Goal: Information Seeking & Learning: Find specific fact

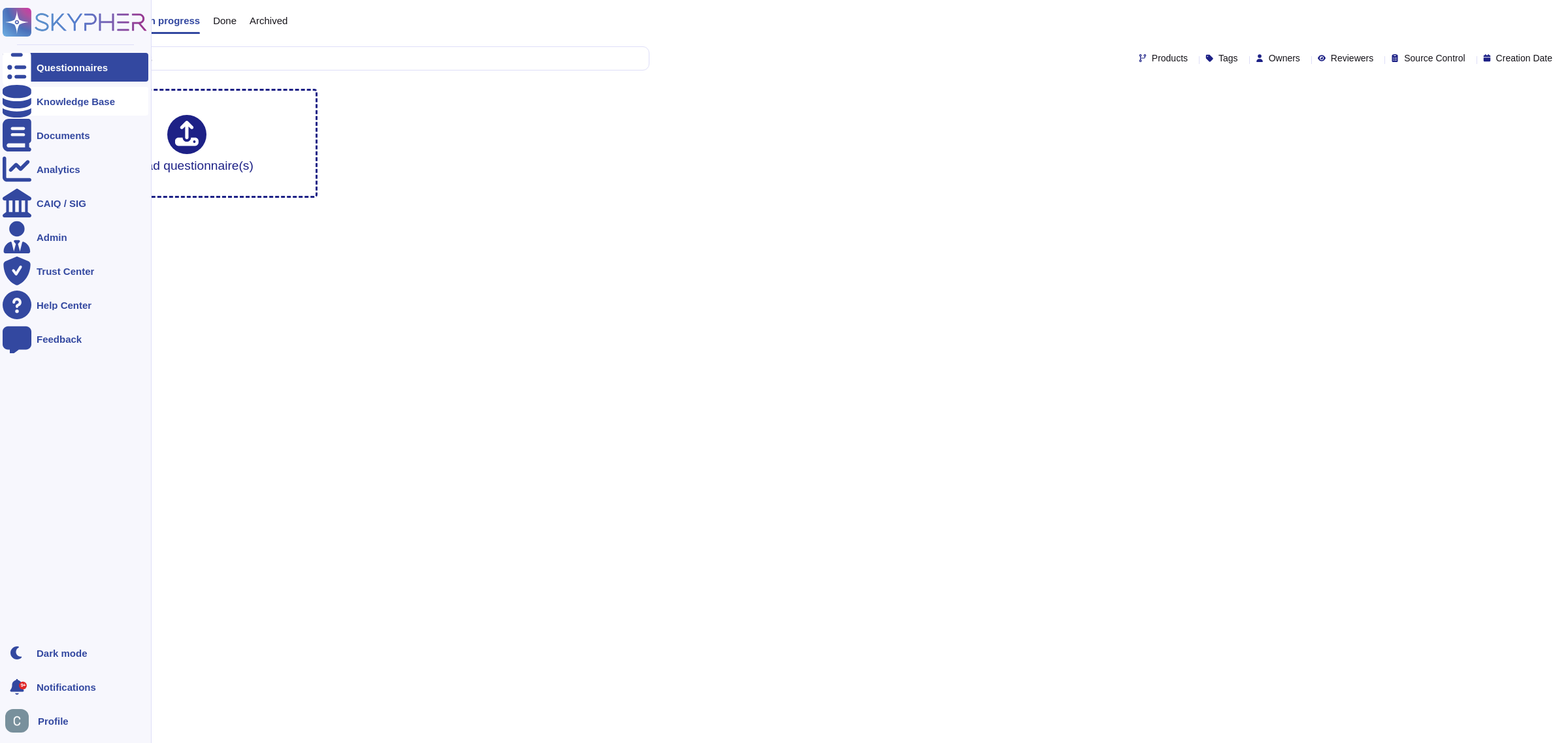
click at [21, 104] on icon at bounding box center [17, 101] width 29 height 33
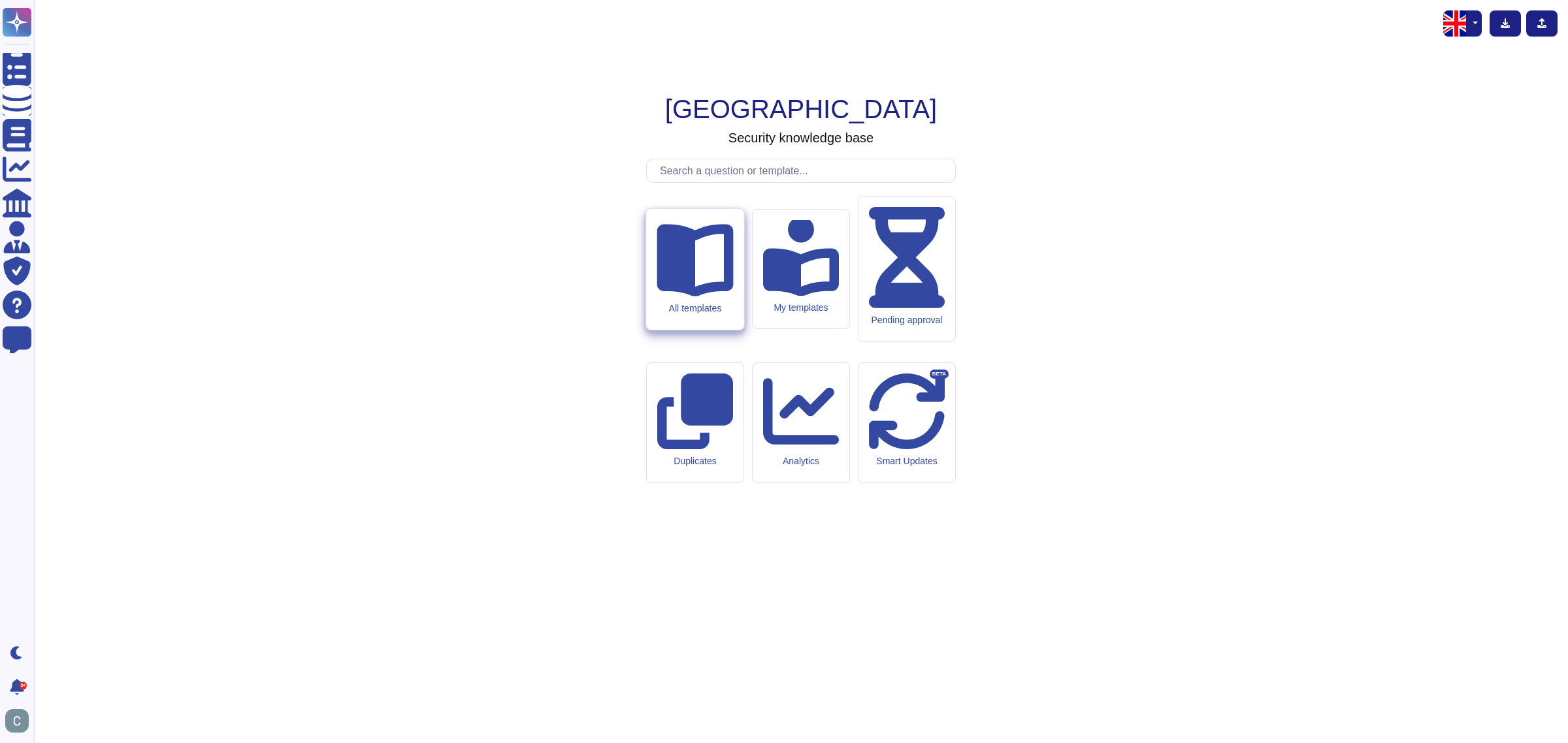
click at [666, 330] on div "All templates" at bounding box center [695, 269] width 98 height 121
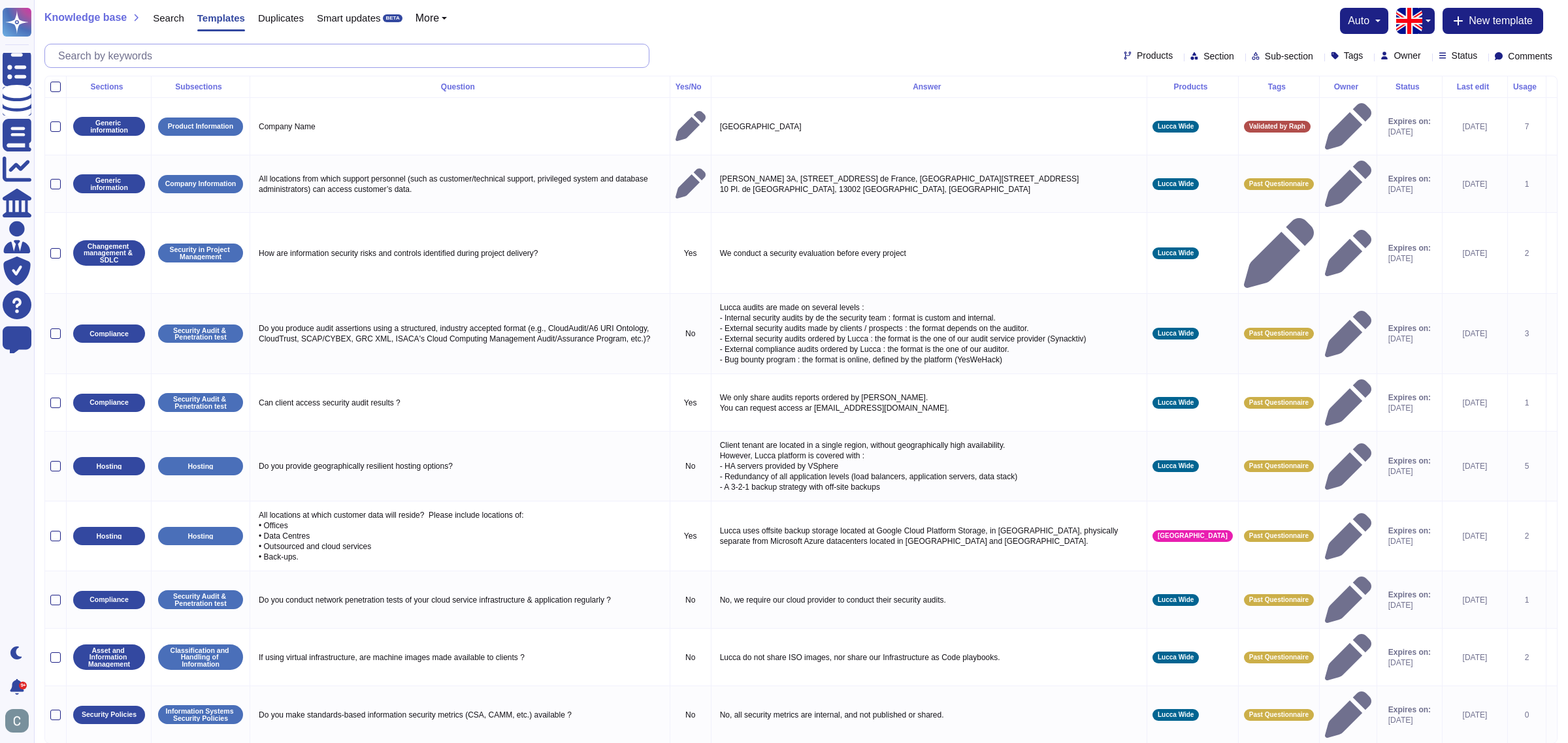
click at [478, 52] on input "text" at bounding box center [349, 56] width 597 height 23
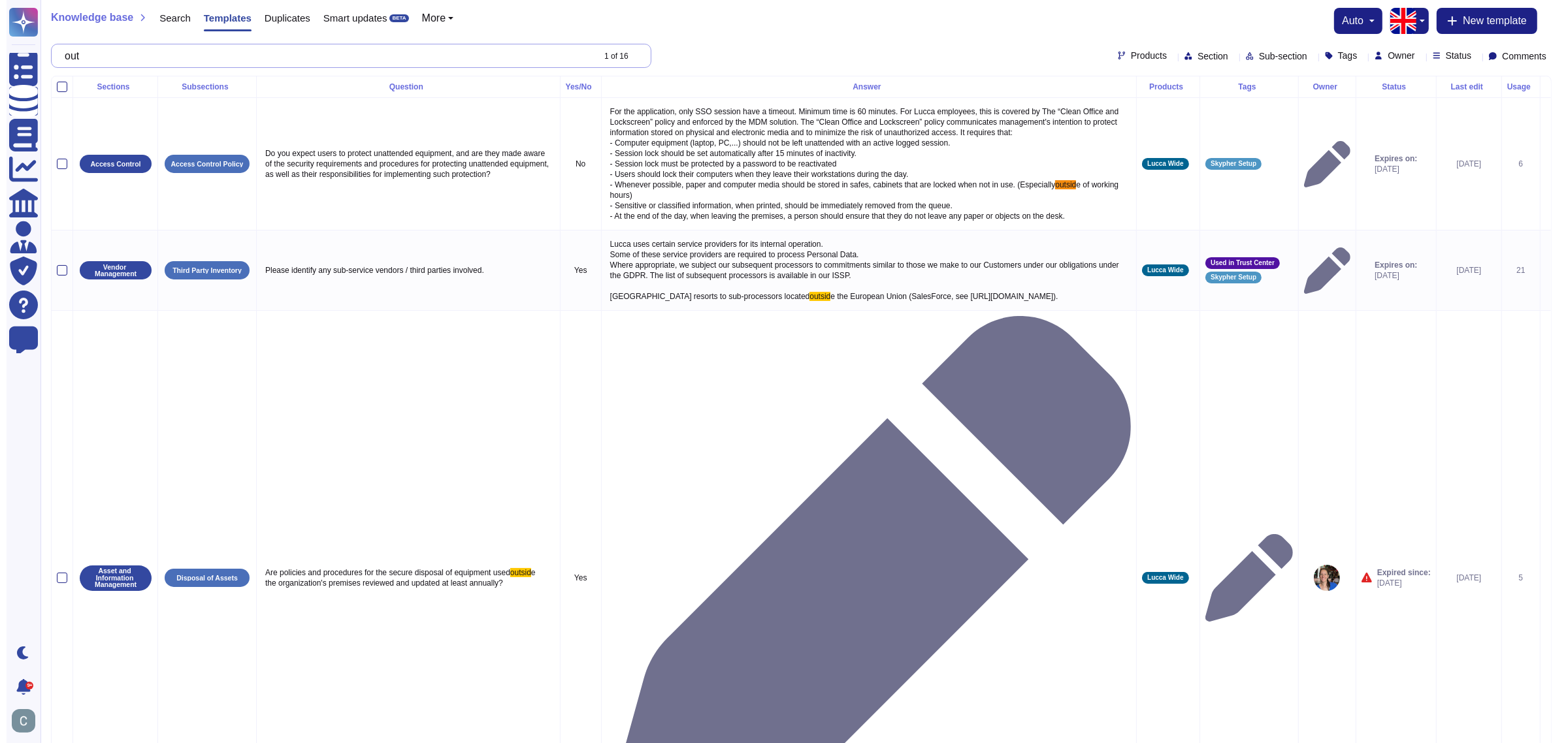
type input "o"
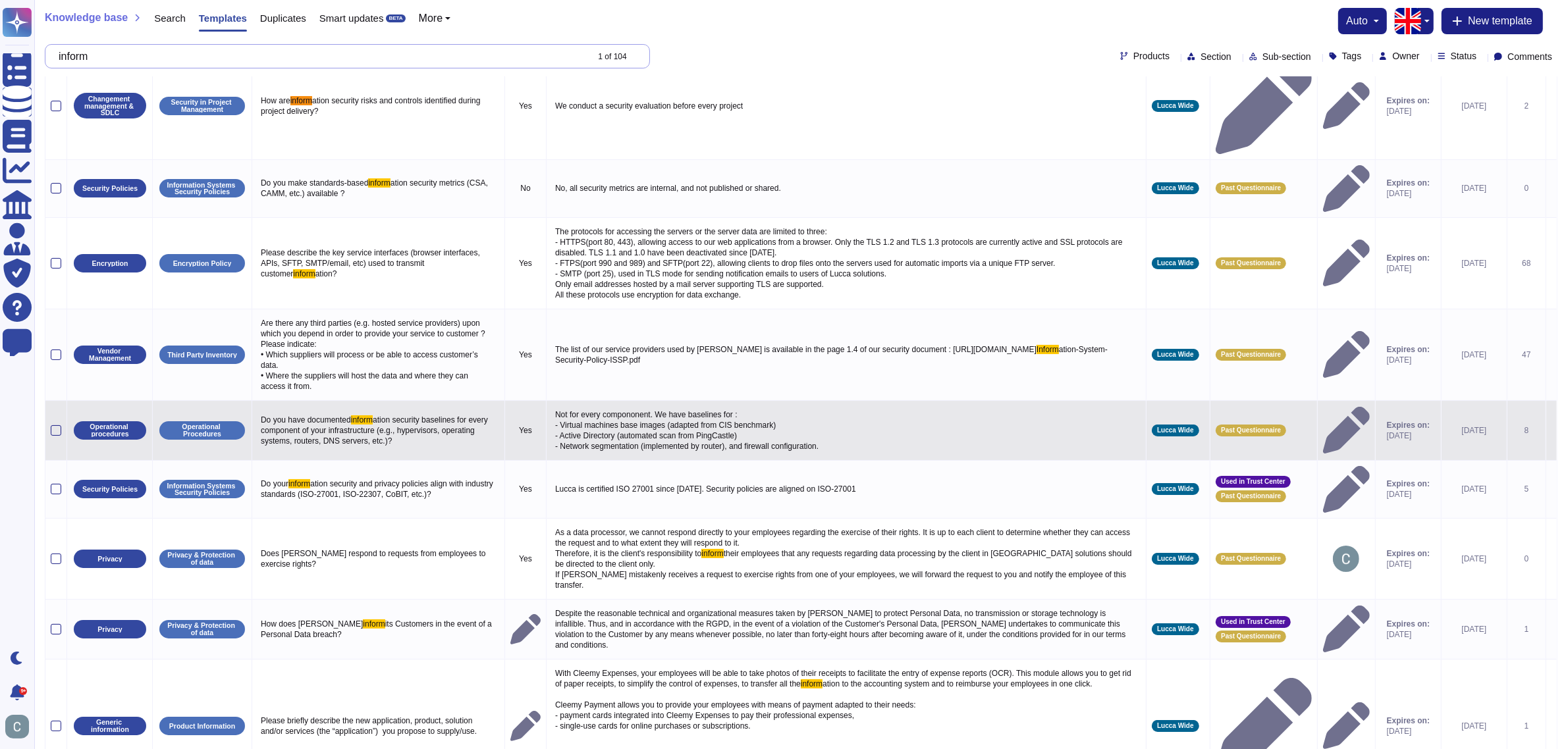
scroll to position [68, 0]
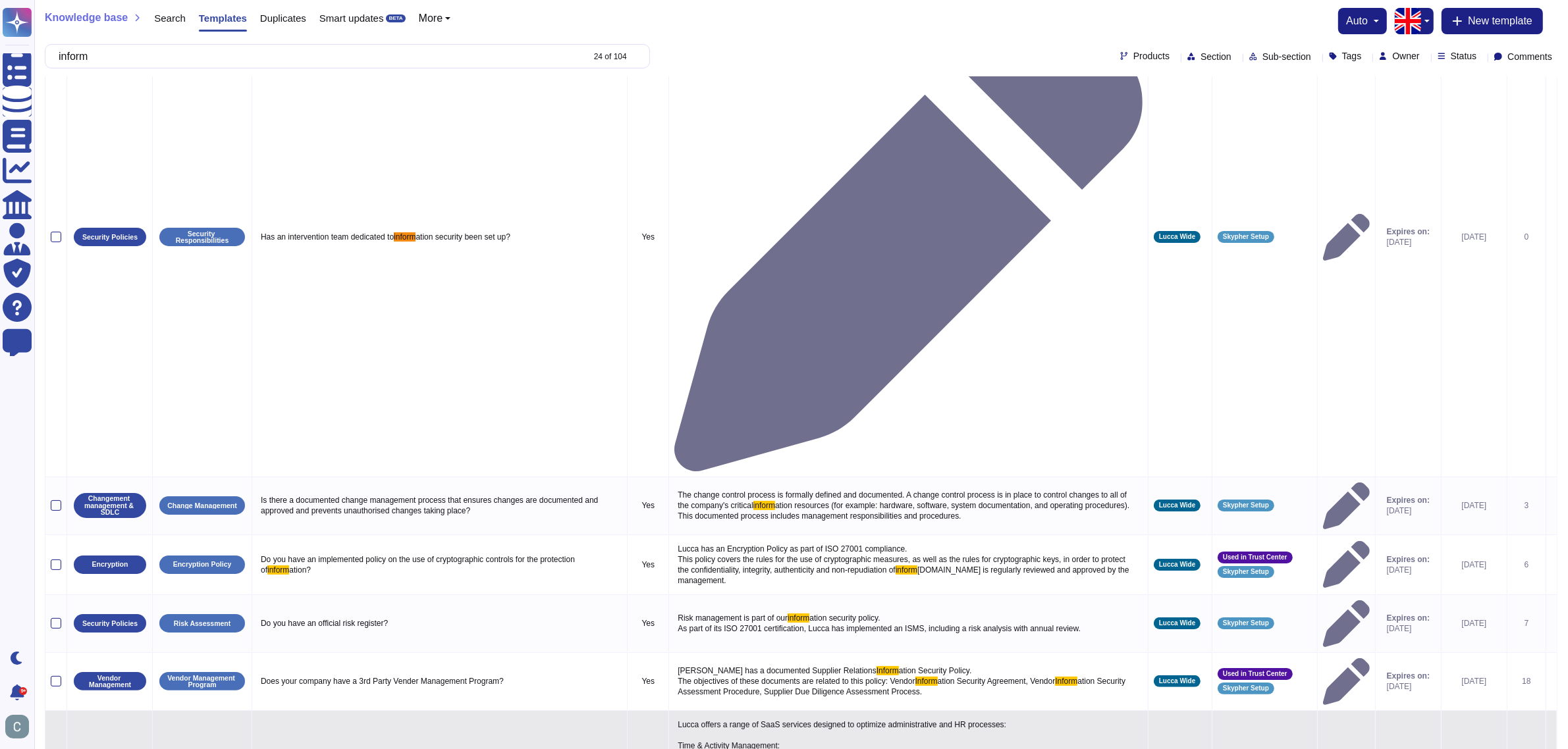
scroll to position [104, 0]
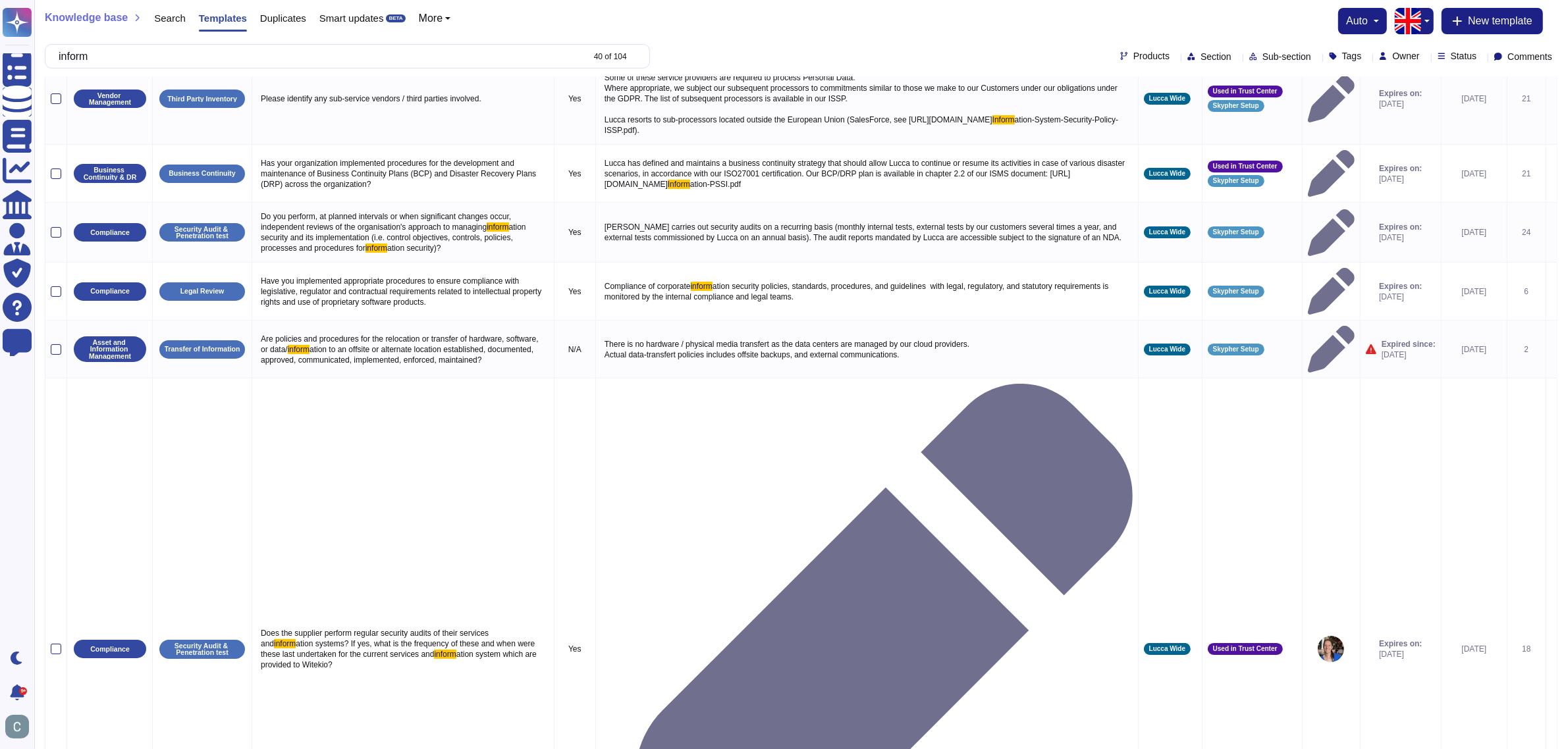
scroll to position [0, 0]
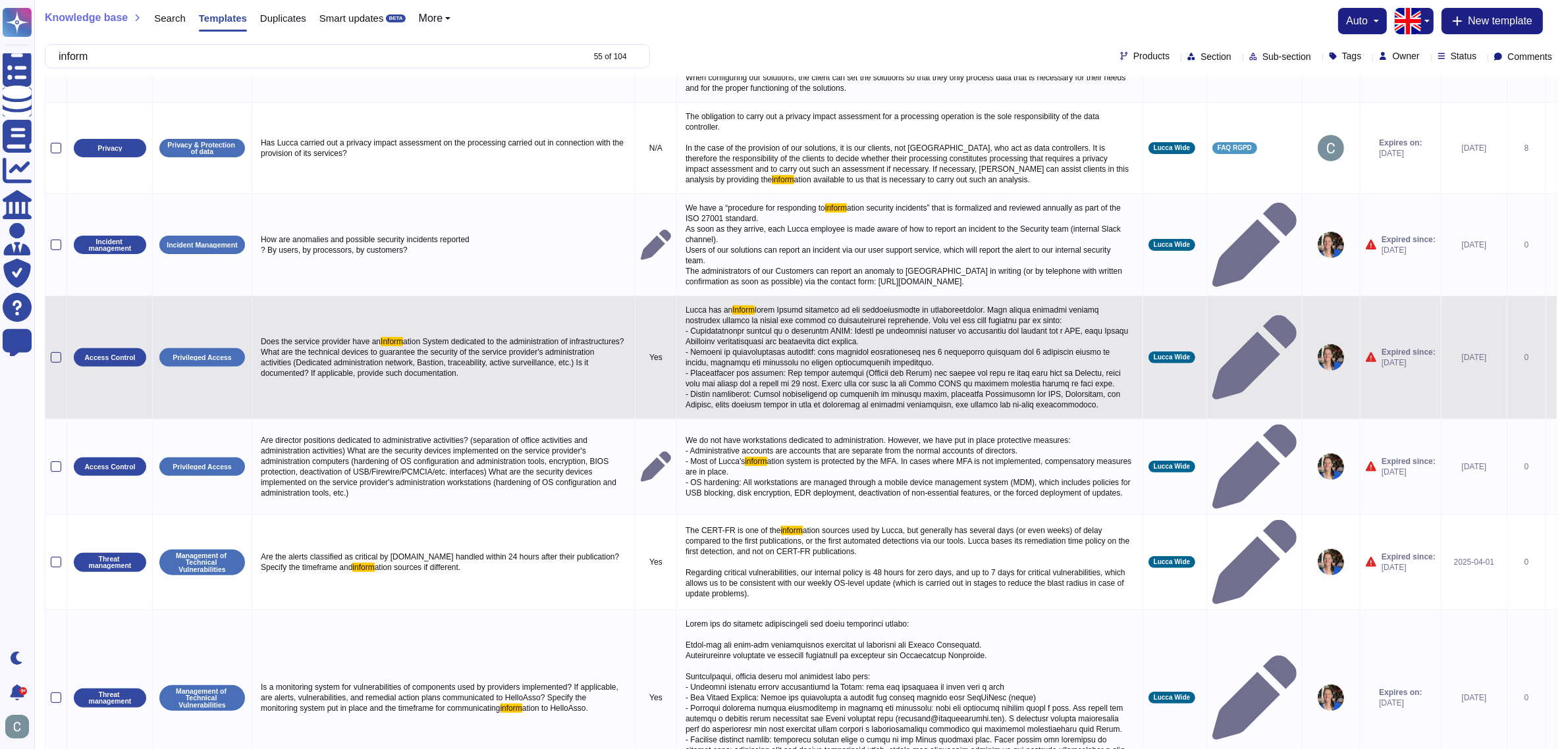
scroll to position [551, 0]
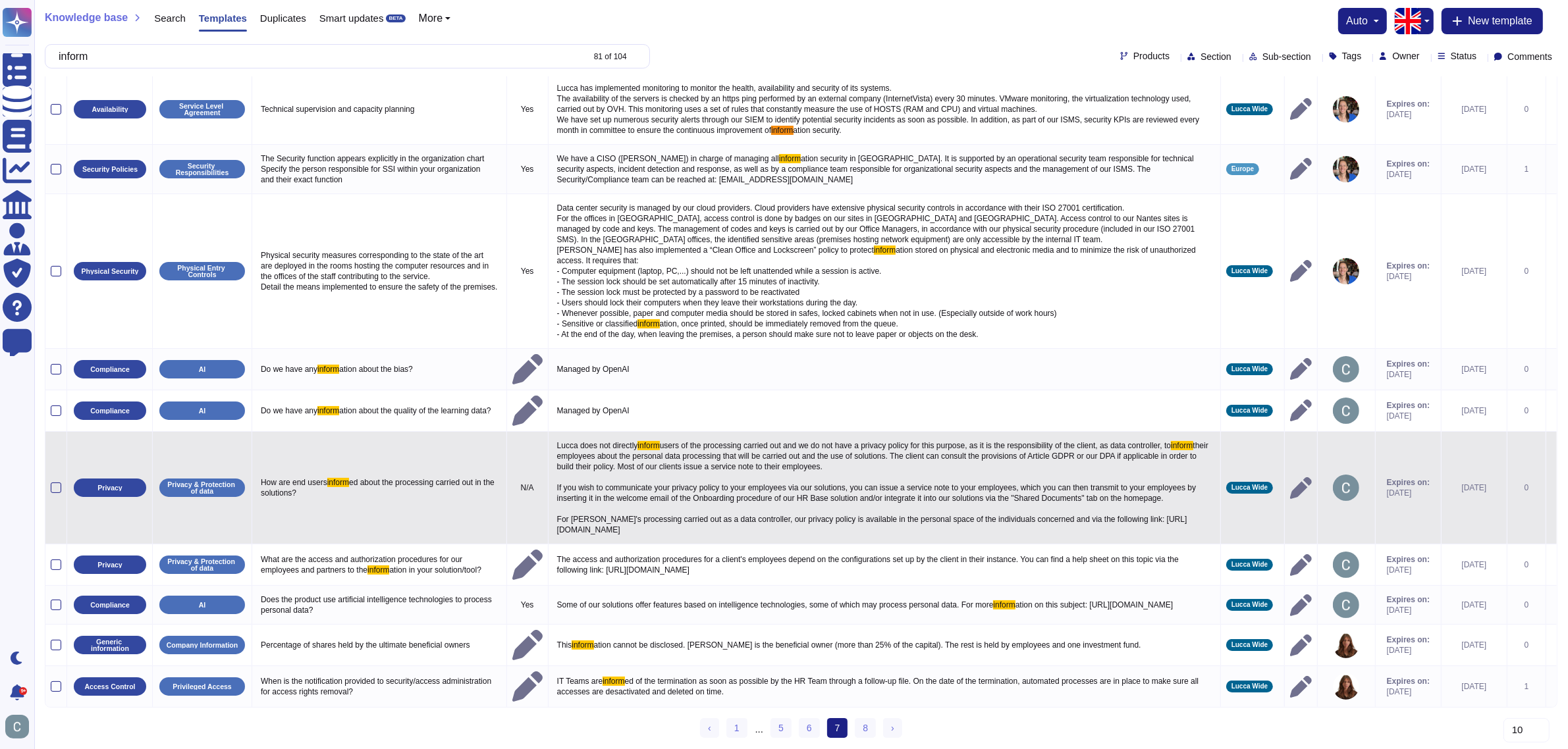
scroll to position [32, 0]
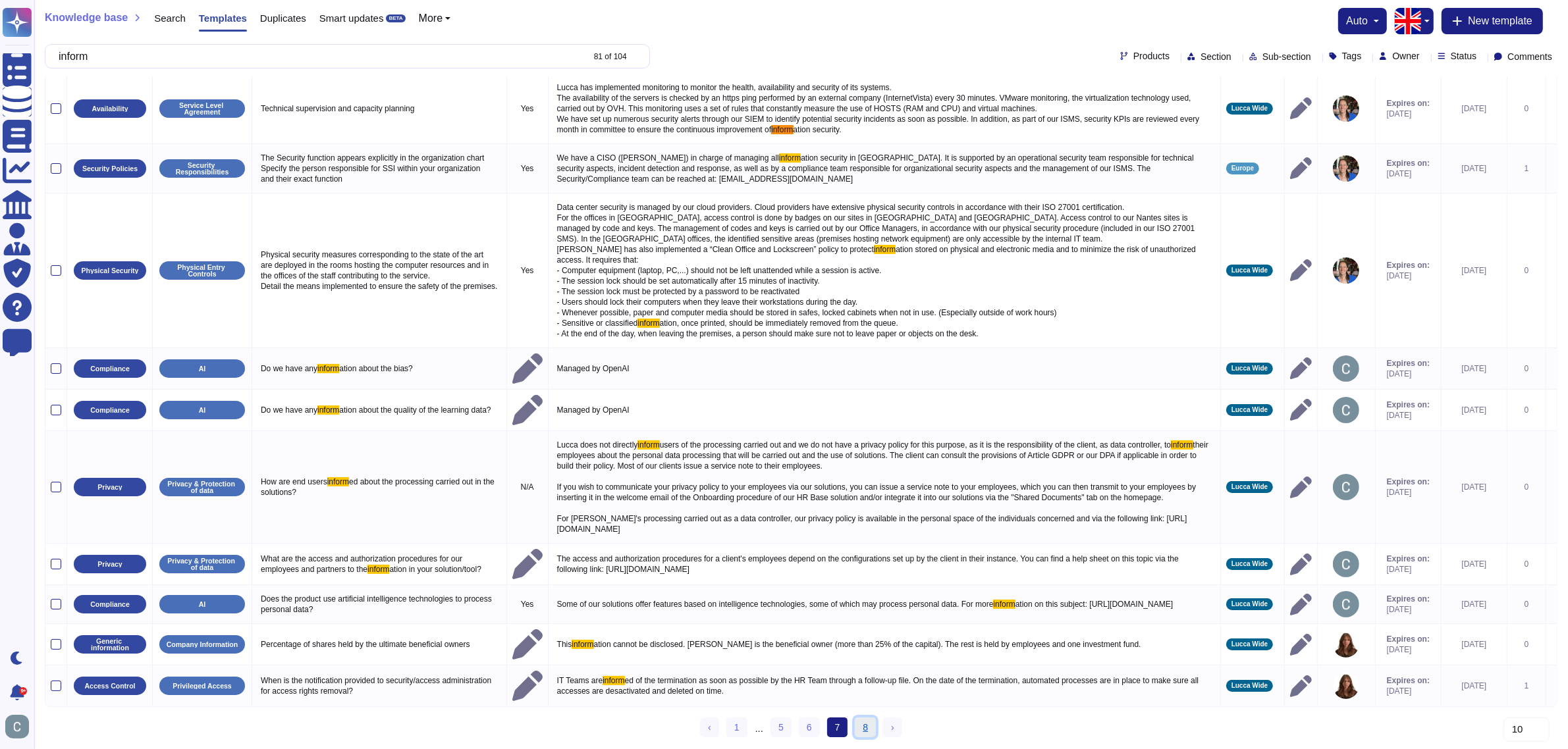
click at [855, 726] on link "8" at bounding box center [865, 727] width 21 height 20
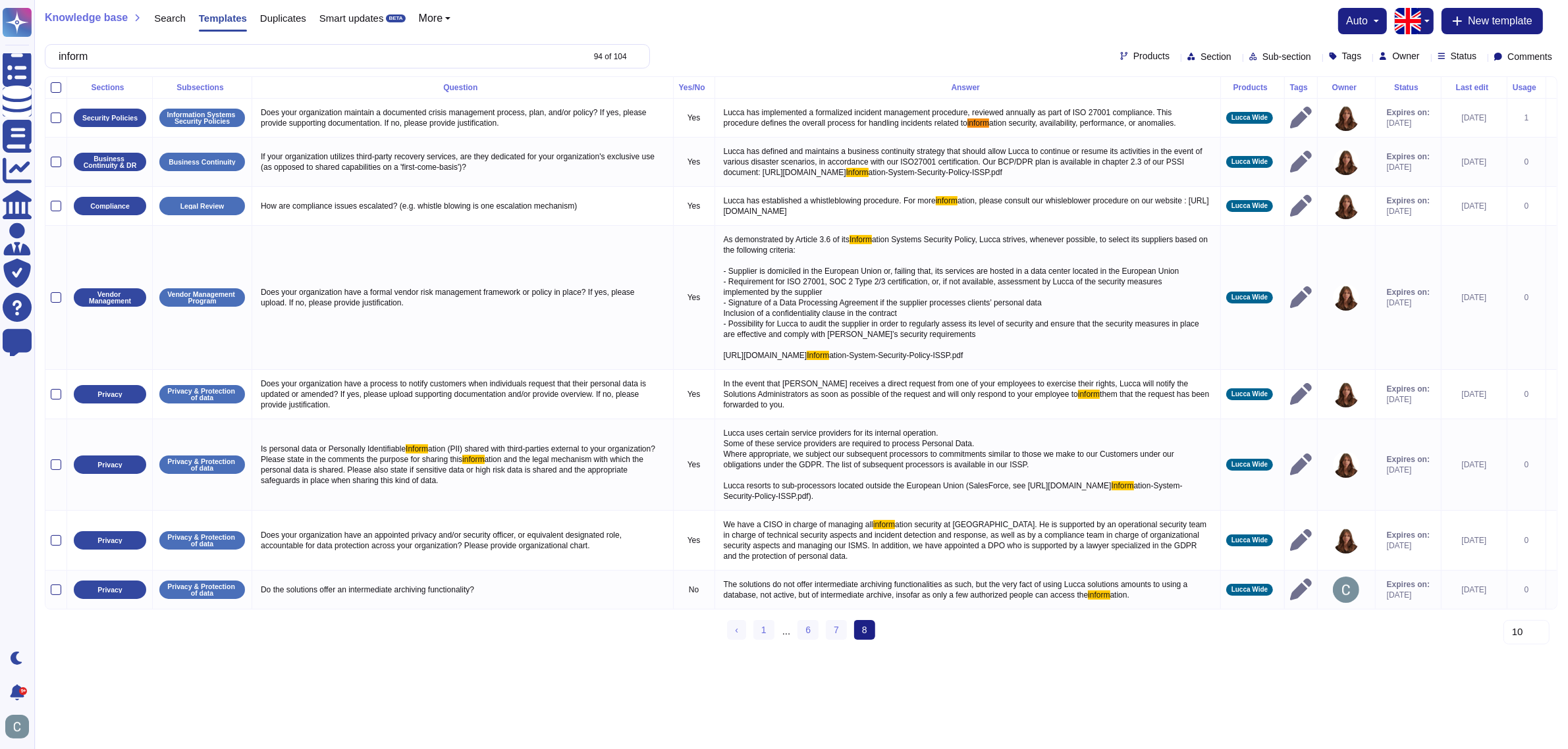
scroll to position [0, 0]
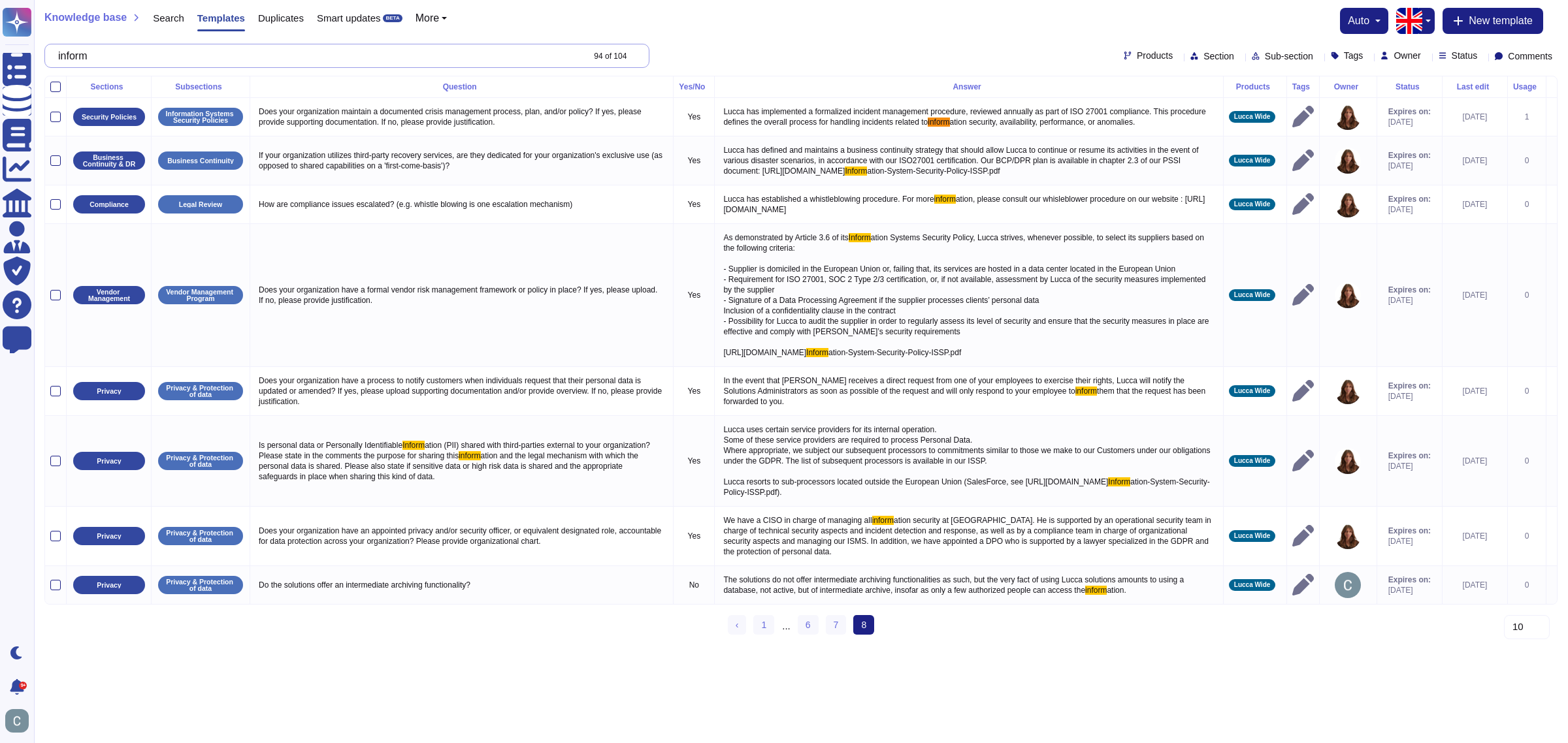
drag, startPoint x: 226, startPoint y: 59, endPoint x: 51, endPoint y: 56, distance: 175.0
click at [51, 56] on div "inform 94 of 104" at bounding box center [347, 56] width 605 height 24
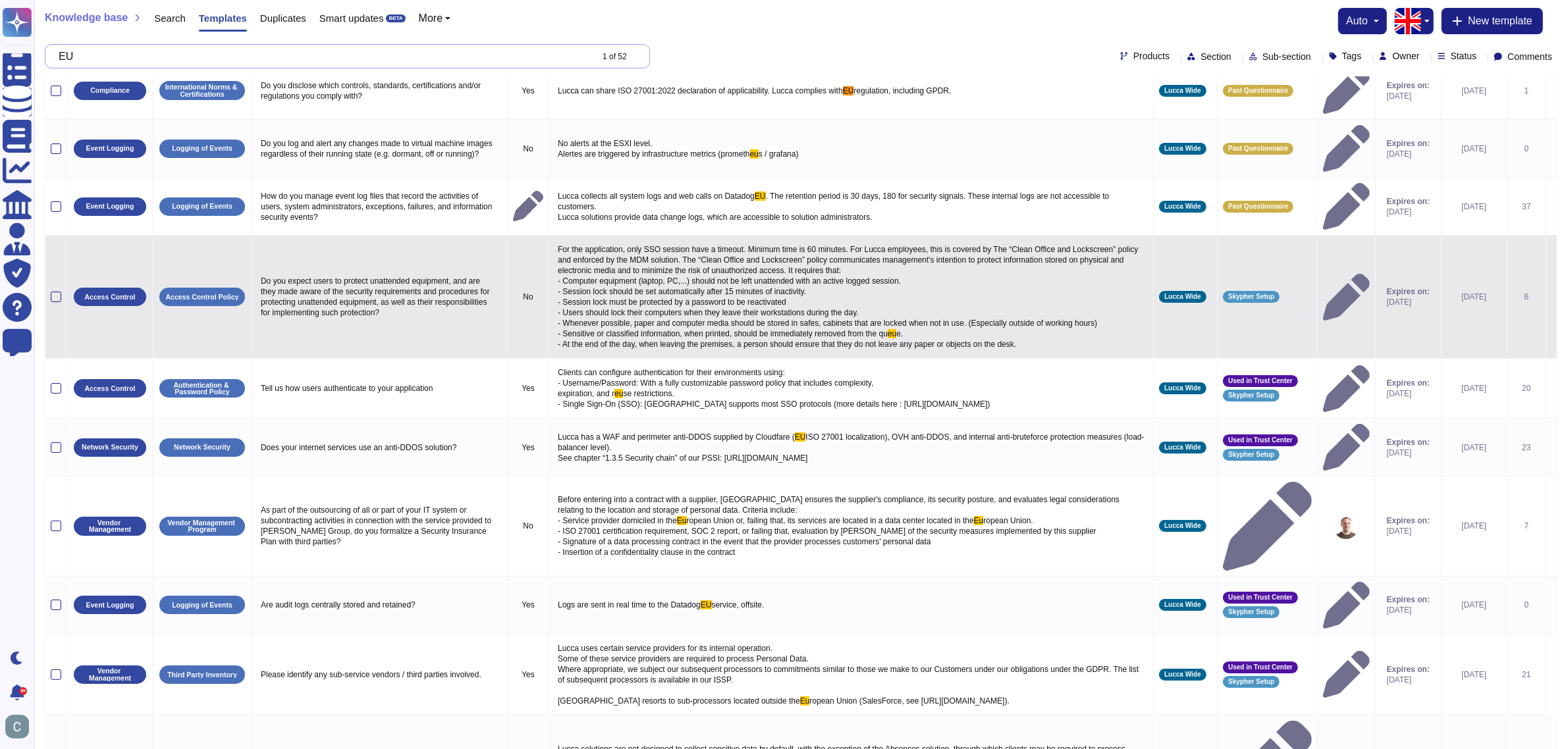
scroll to position [54, 0]
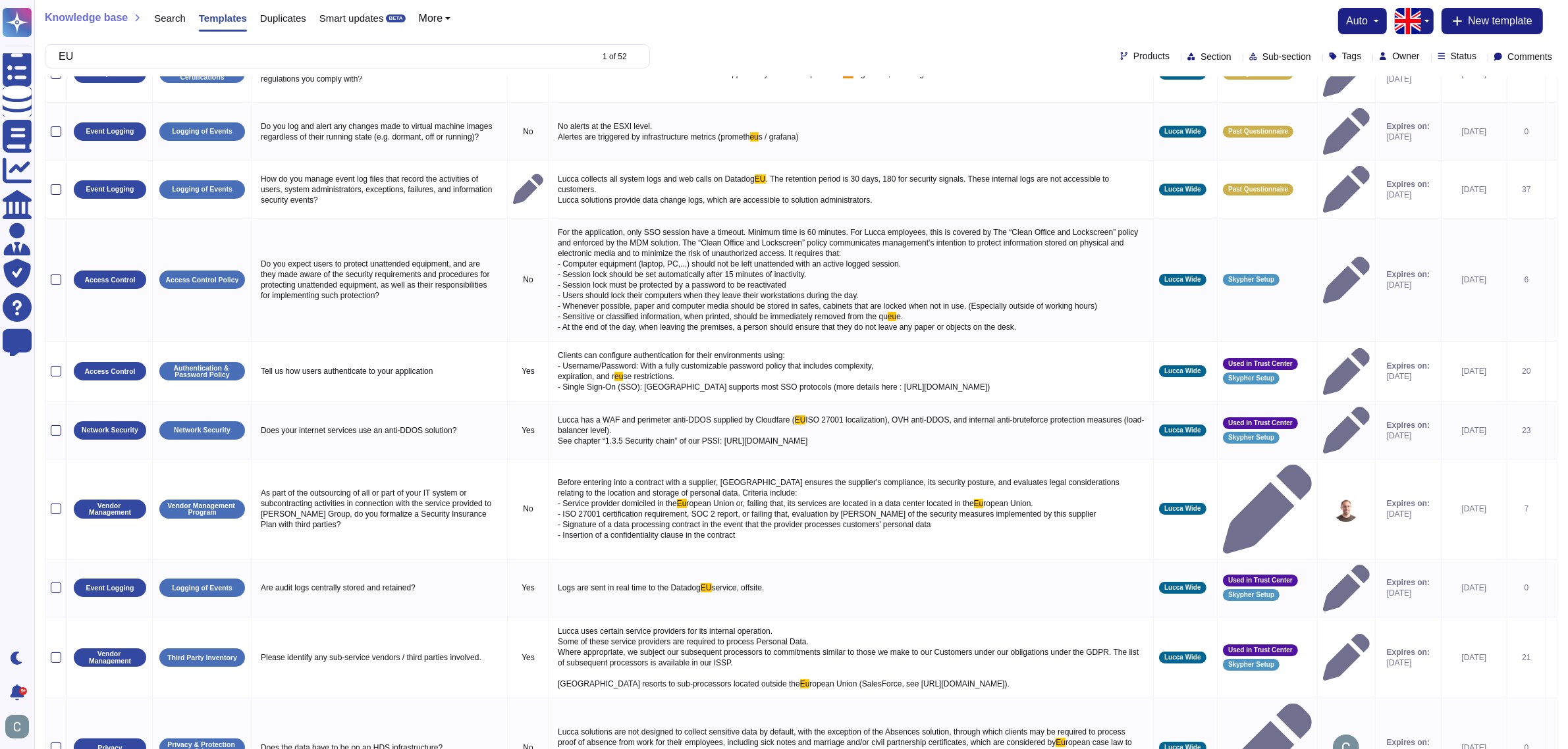
type input "EU"
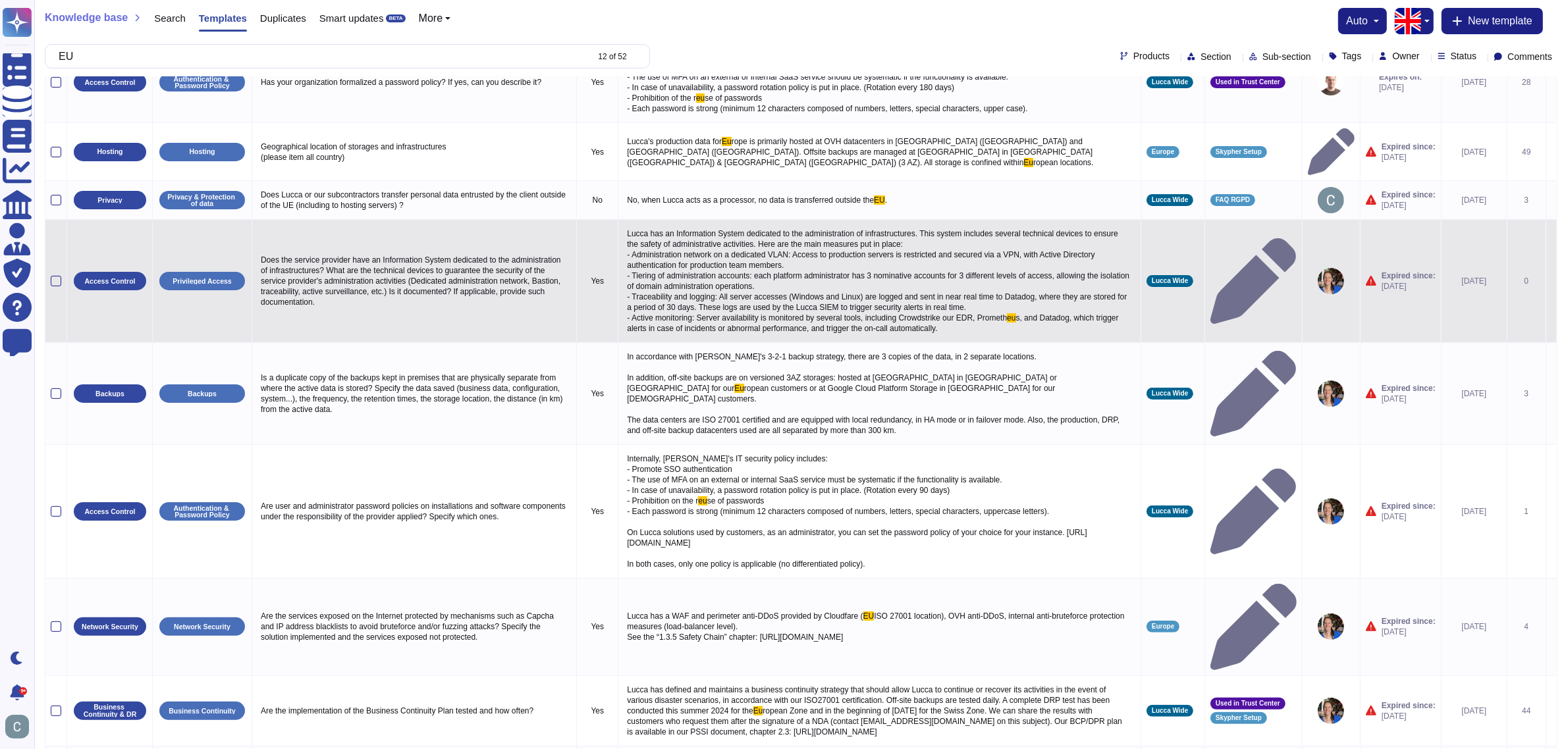
scroll to position [287, 0]
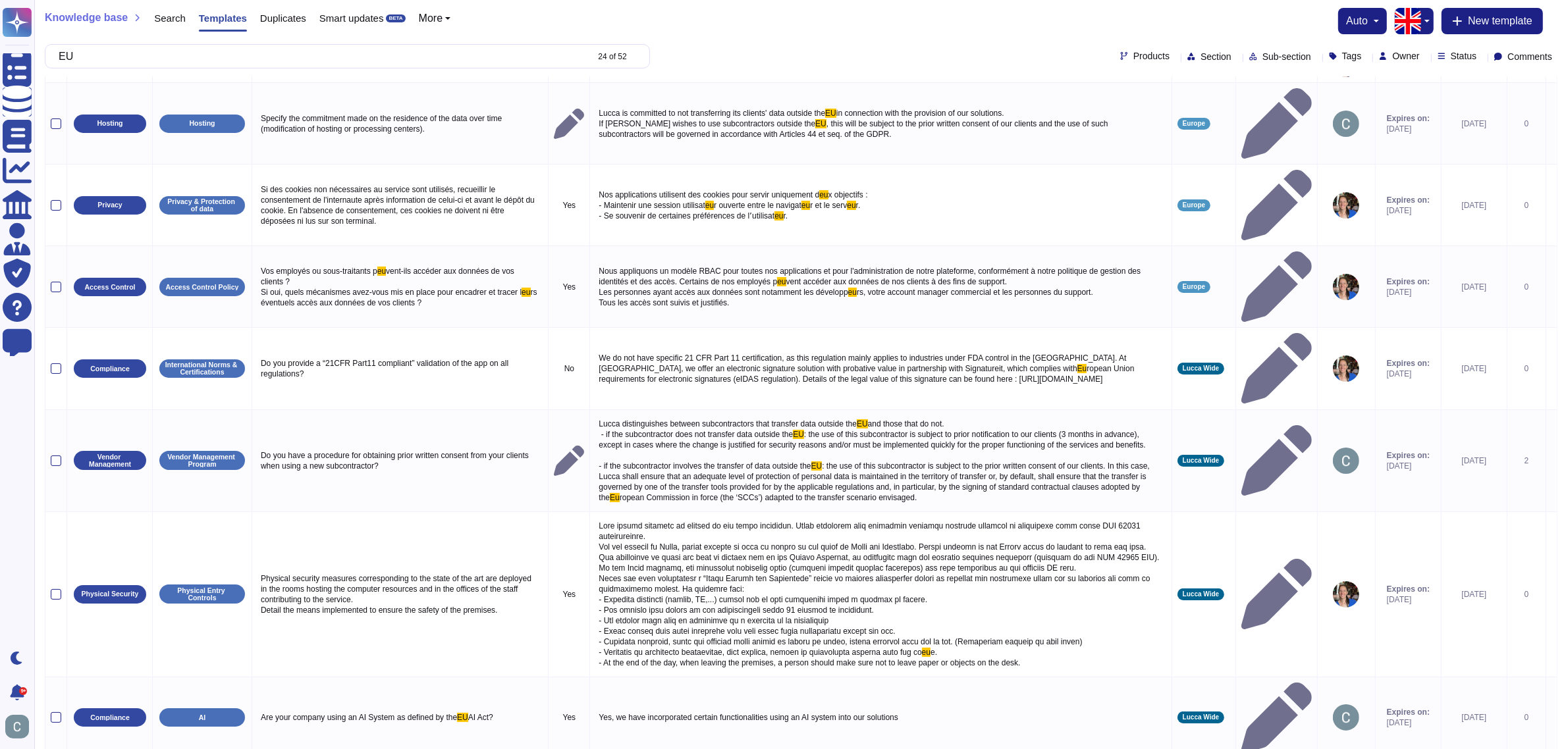
scroll to position [0, 0]
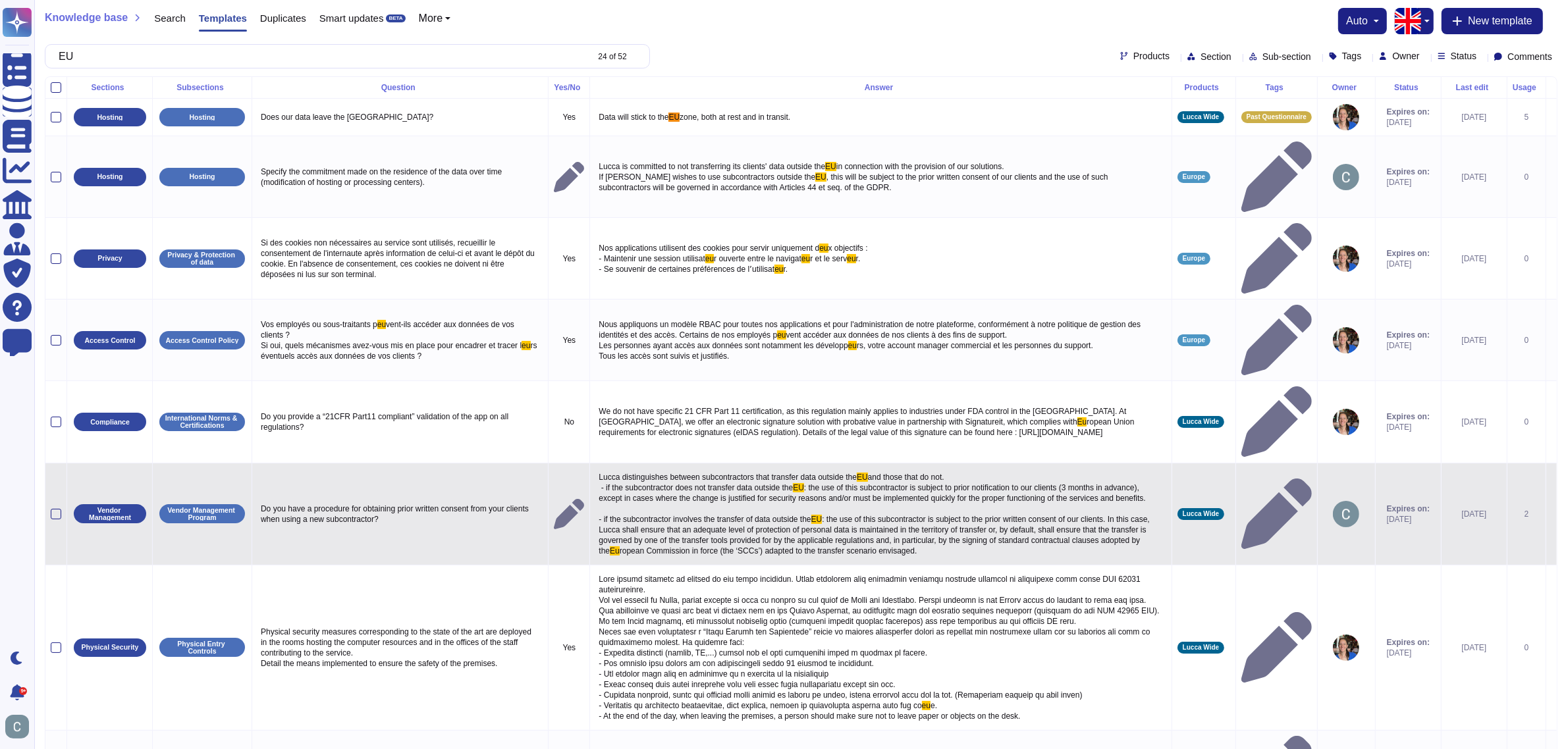
click at [850, 469] on p "Lucca distinguishes between subcontractors that transfer data outside the [GEOG…" at bounding box center [881, 513] width 571 height 91
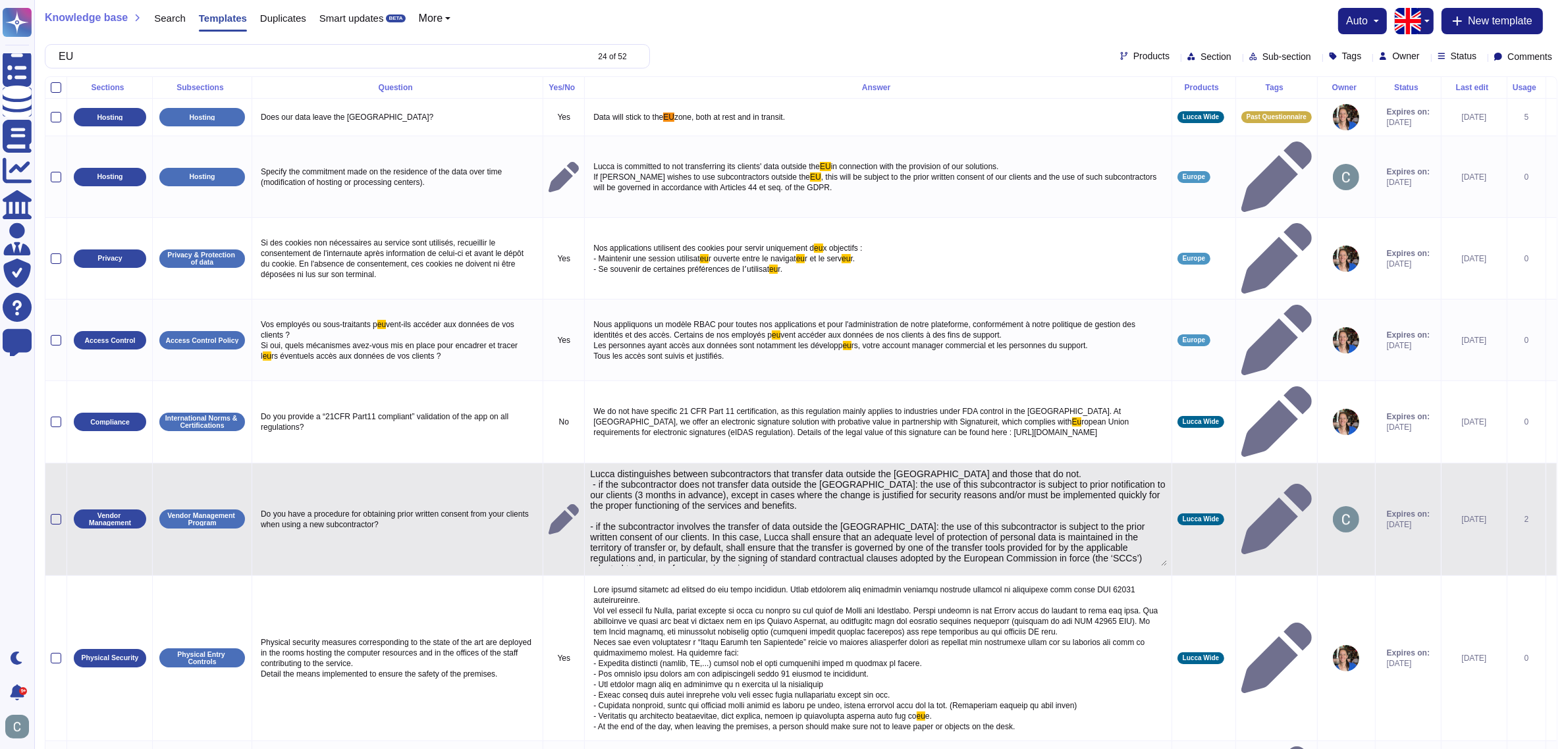
type textarea "Lucca distinguishes between subcontractors that transfer data outside the [GEOG…"
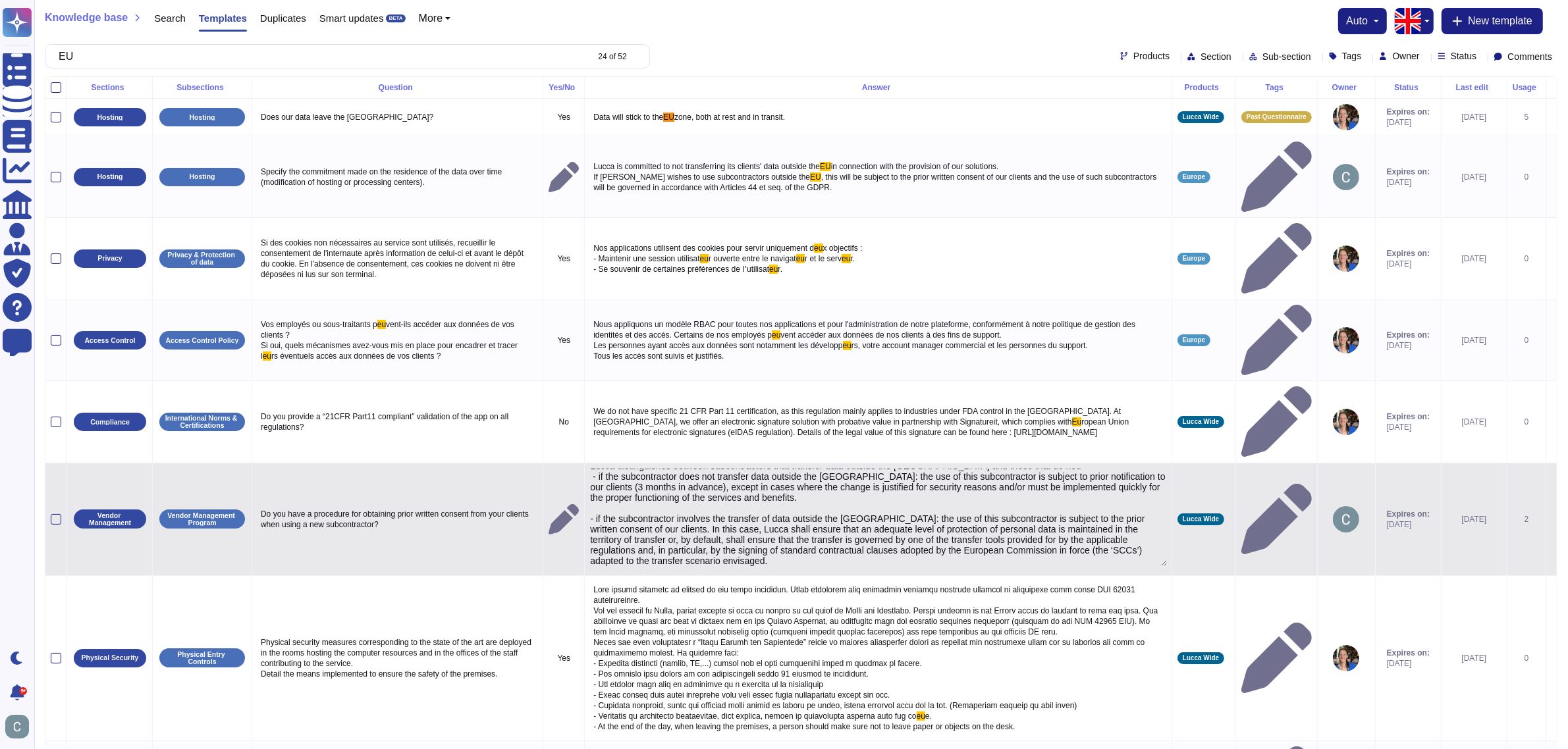
drag, startPoint x: 577, startPoint y: 376, endPoint x: 1128, endPoint y: 466, distance: 558.3
click at [1128, 469] on textarea "Lucca distinguishes between subcontractors that transfer data outside the [GEOG…" at bounding box center [878, 517] width 577 height 98
